Goal: Use online tool/utility: Utilize a website feature to perform a specific function

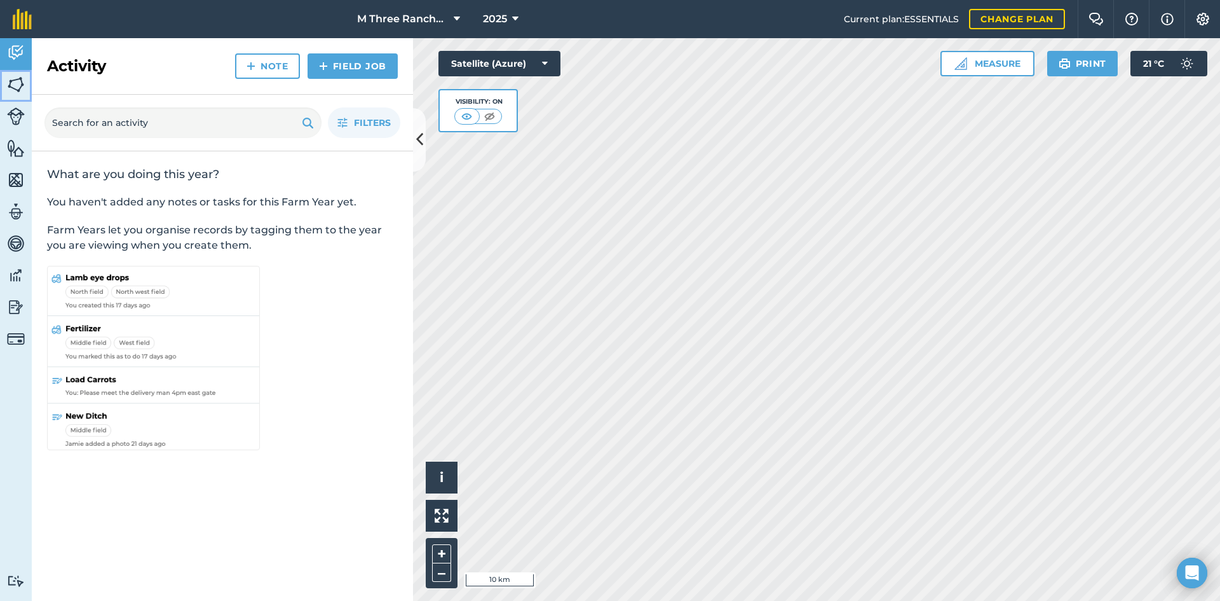
click at [13, 84] on img at bounding box center [16, 84] width 18 height 19
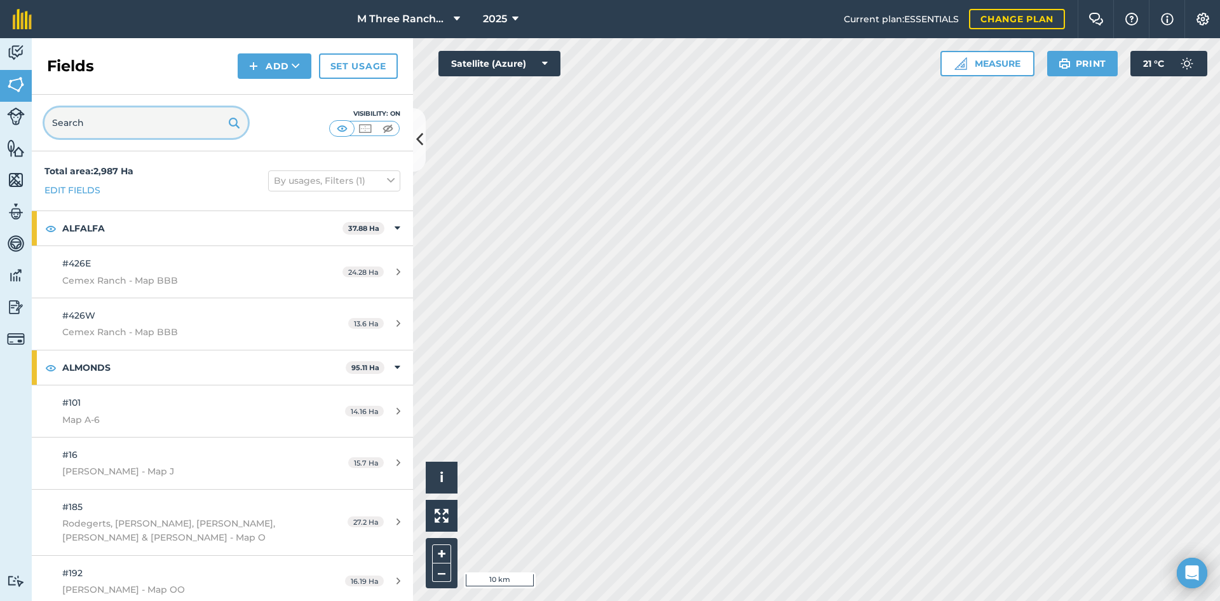
click at [135, 127] on input "text" at bounding box center [145, 122] width 203 height 31
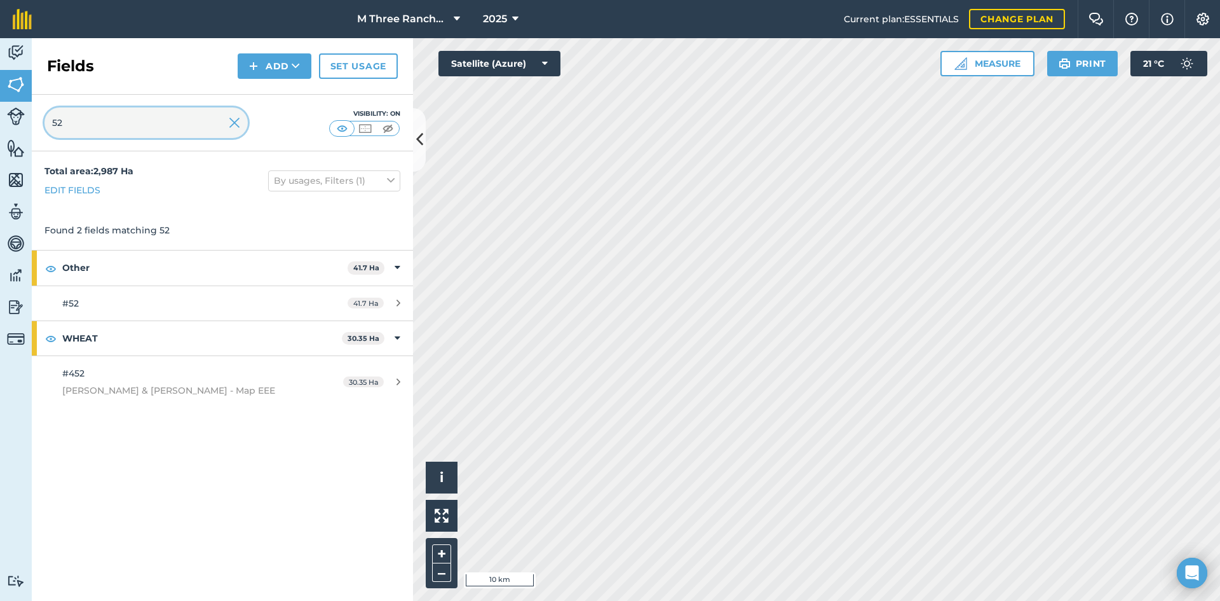
type input "52"
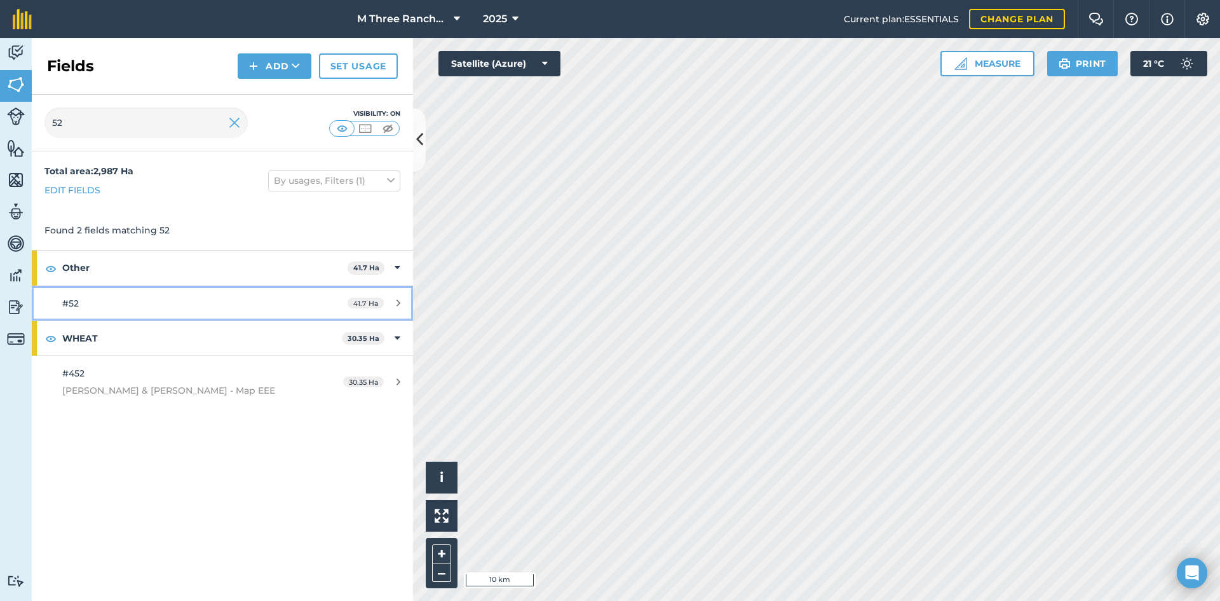
click at [78, 306] on span "#52" at bounding box center [70, 302] width 17 height 11
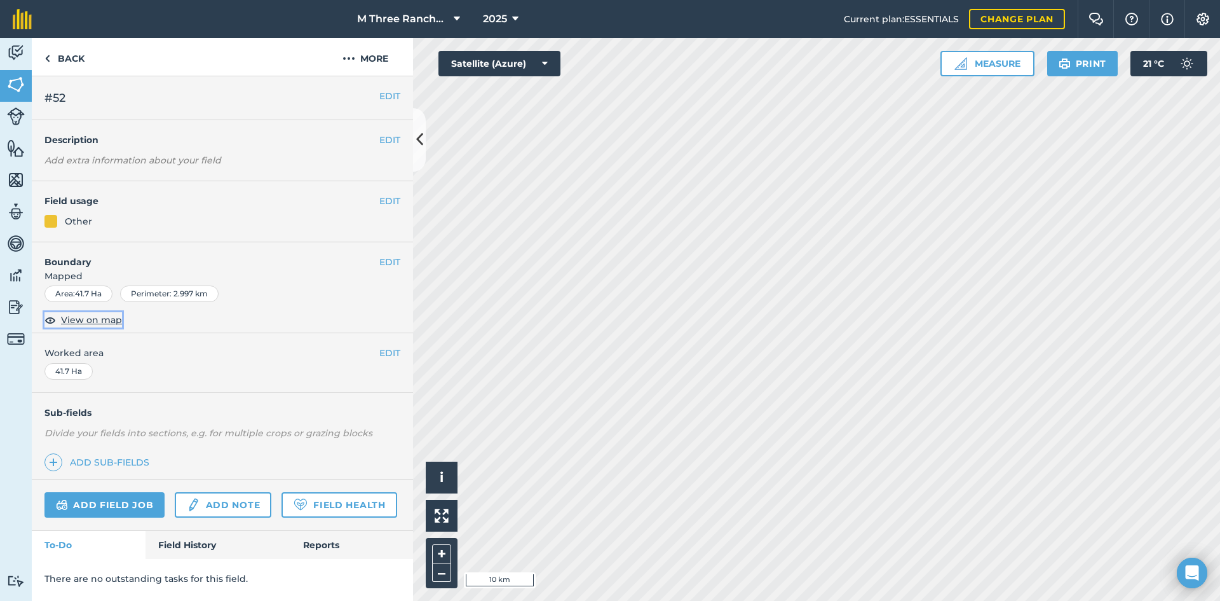
click at [79, 318] on span "View on map" at bounding box center [91, 320] width 61 height 14
click at [423, 132] on button at bounding box center [419, 140] width 13 height 64
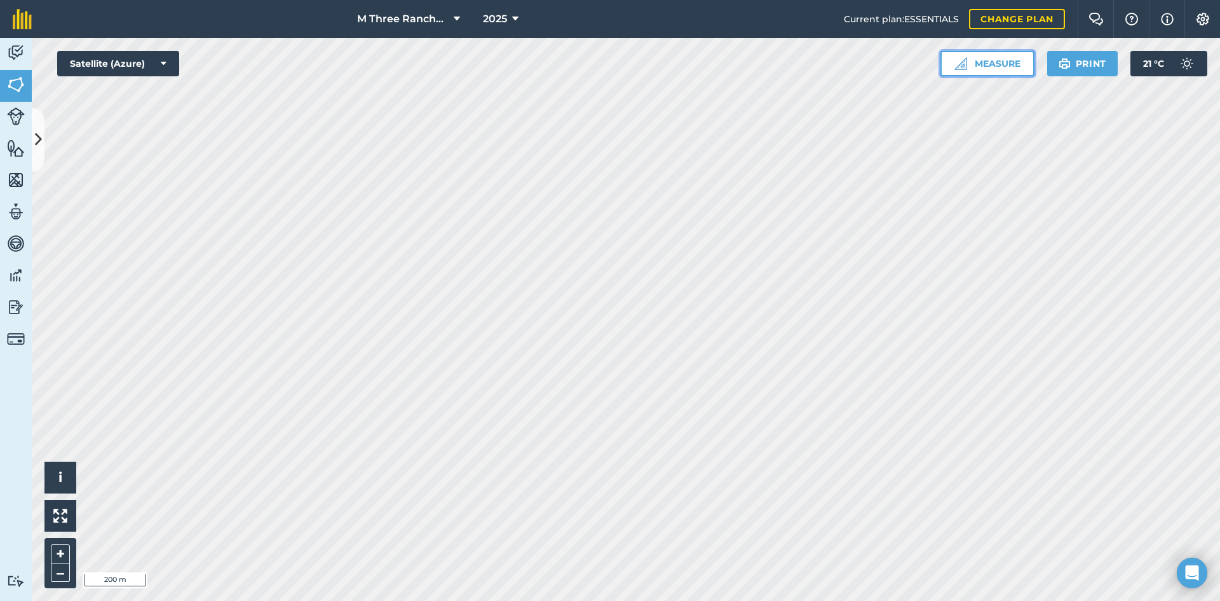
click at [971, 64] on button "Measure" at bounding box center [988, 63] width 94 height 25
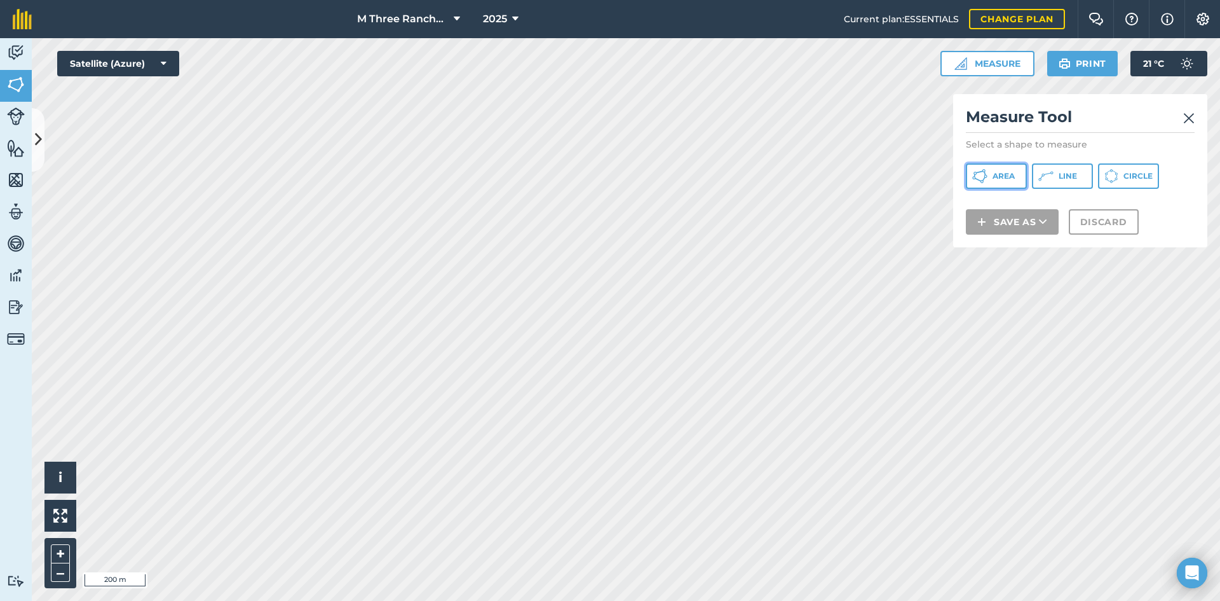
click at [986, 177] on icon at bounding box center [979, 175] width 15 height 15
click at [1067, 174] on span "Line" at bounding box center [1068, 176] width 18 height 10
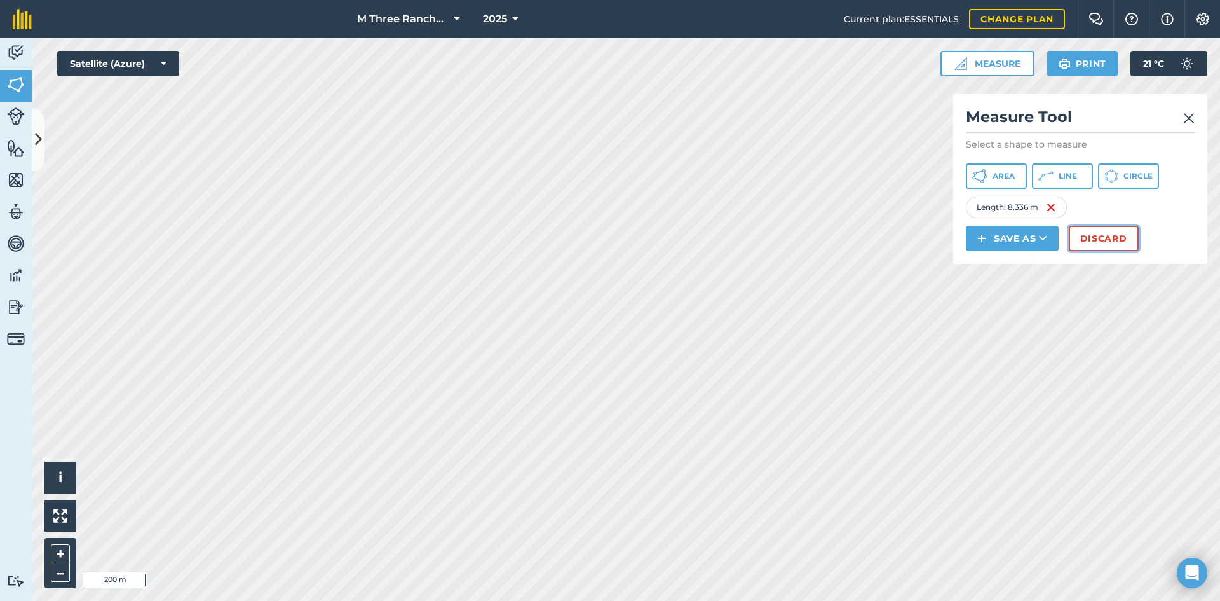
click at [1097, 242] on button "Discard" at bounding box center [1104, 238] width 70 height 25
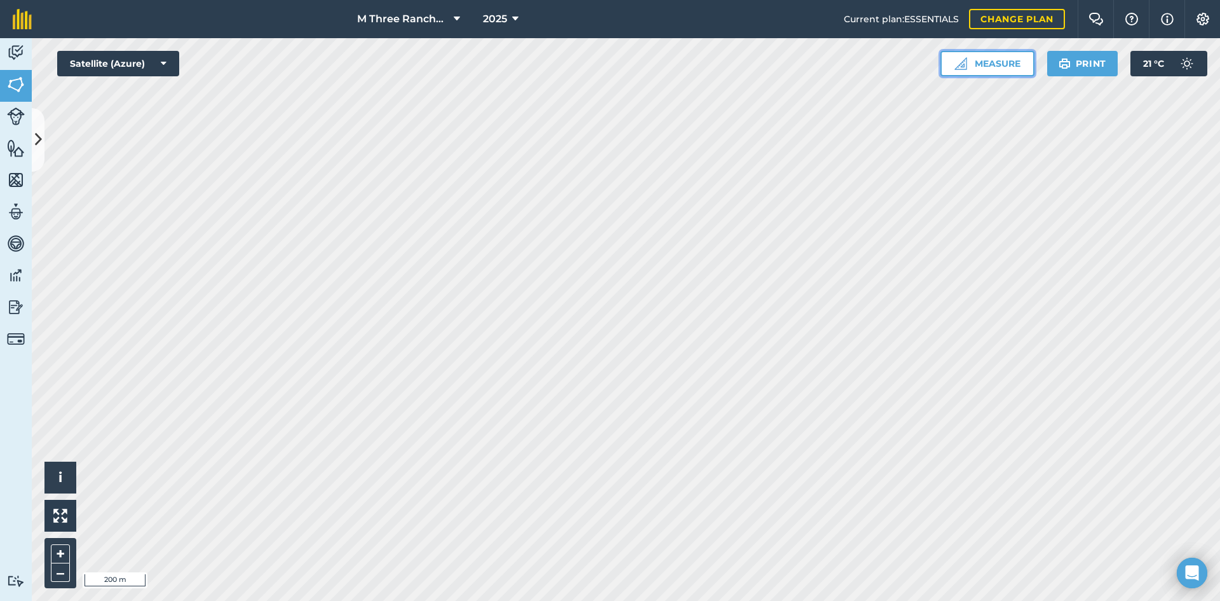
click at [1005, 62] on button "Measure" at bounding box center [988, 63] width 94 height 25
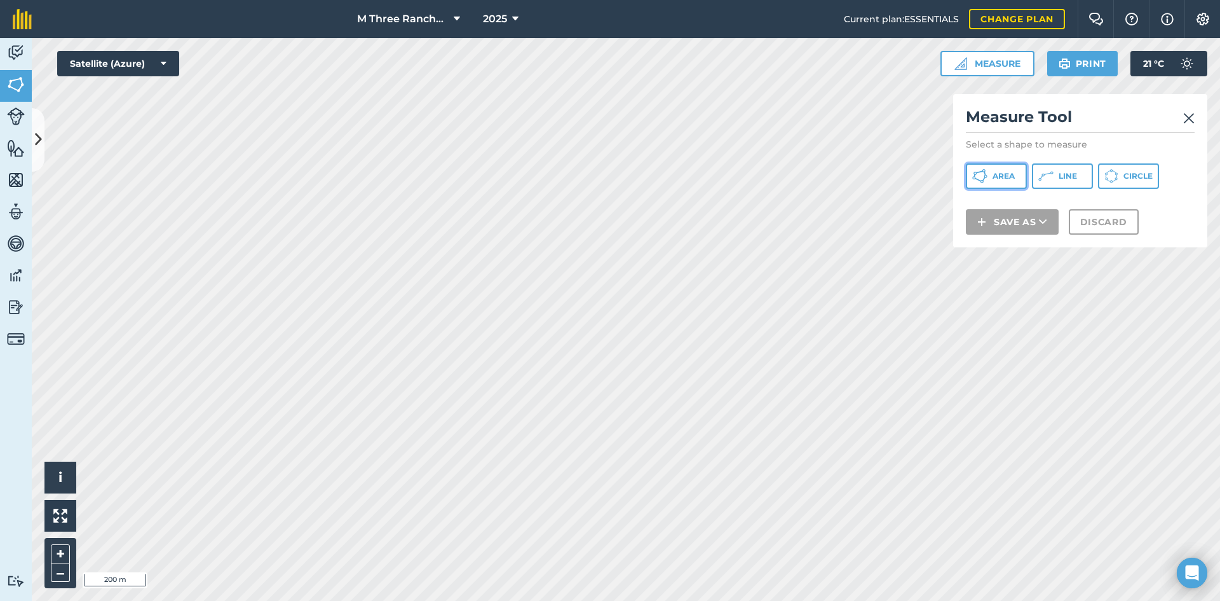
click at [1013, 174] on span "Area" at bounding box center [1004, 176] width 22 height 10
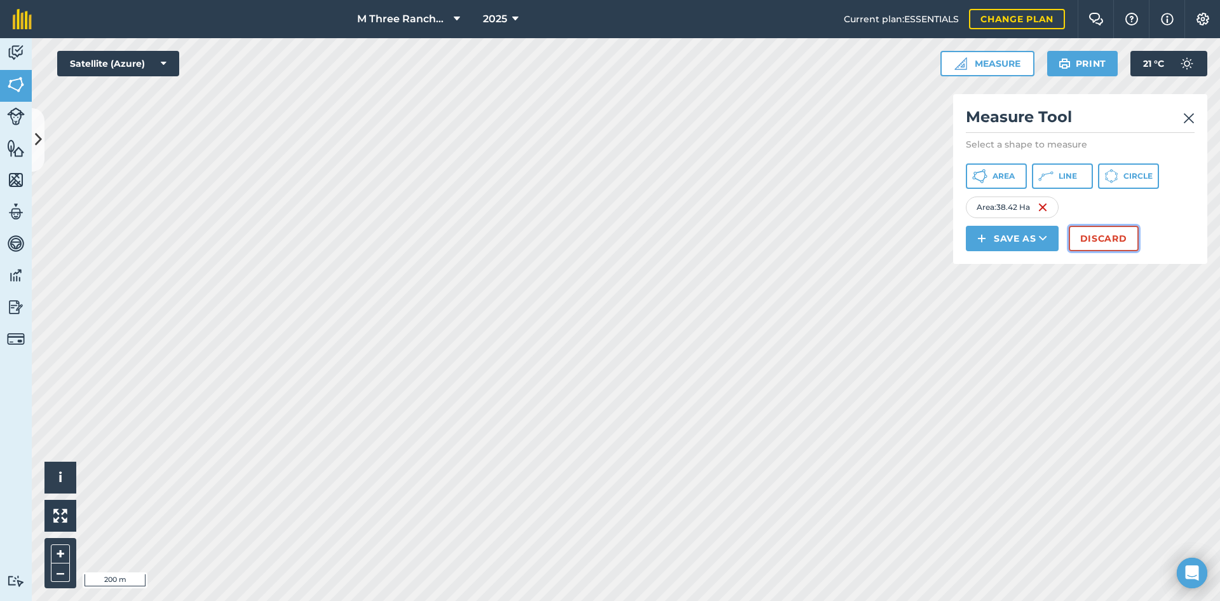
click at [1108, 235] on button "Discard" at bounding box center [1104, 238] width 70 height 25
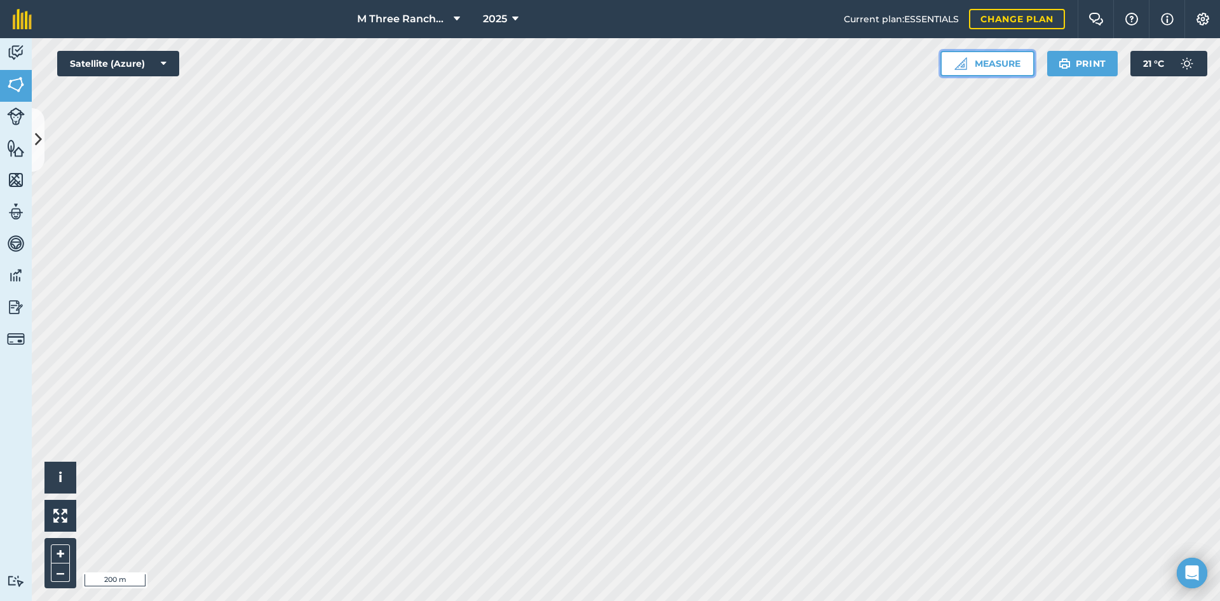
click at [972, 64] on button "Measure" at bounding box center [988, 63] width 94 height 25
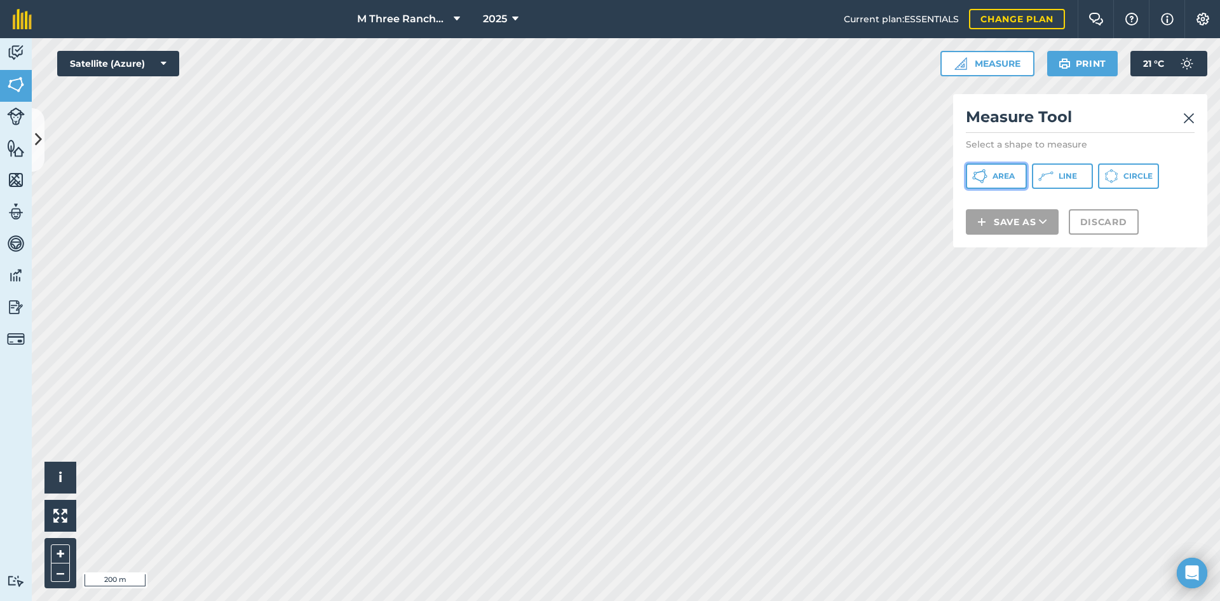
click at [1000, 179] on span "Area" at bounding box center [1004, 176] width 22 height 10
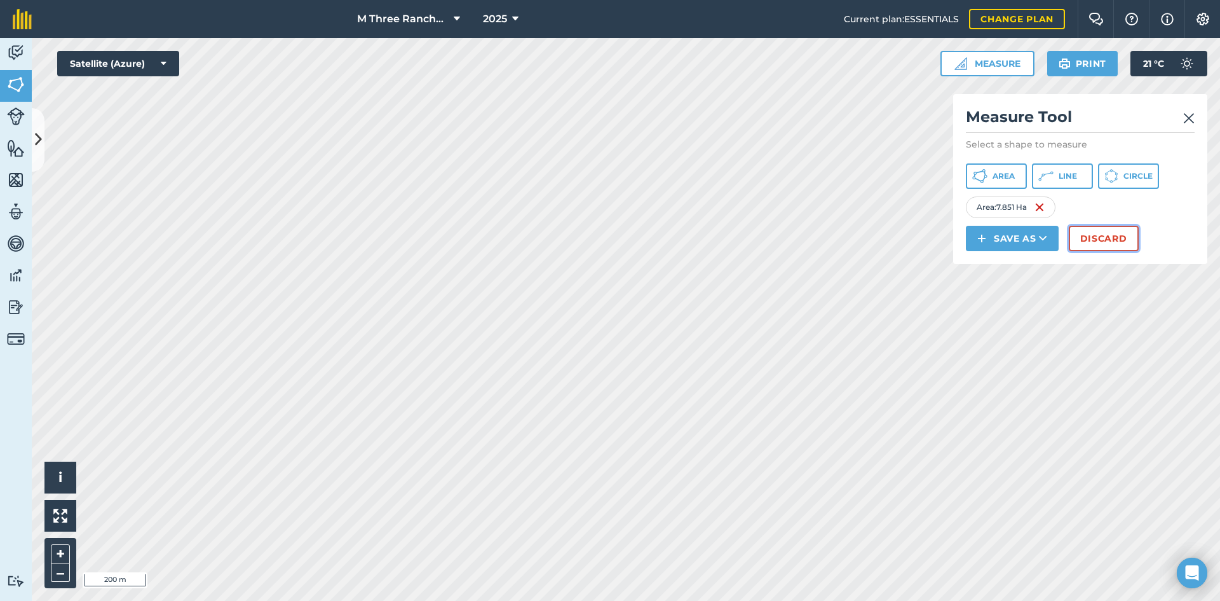
click at [1095, 241] on button "Discard" at bounding box center [1104, 238] width 70 height 25
